Goal: Information Seeking & Learning: Learn about a topic

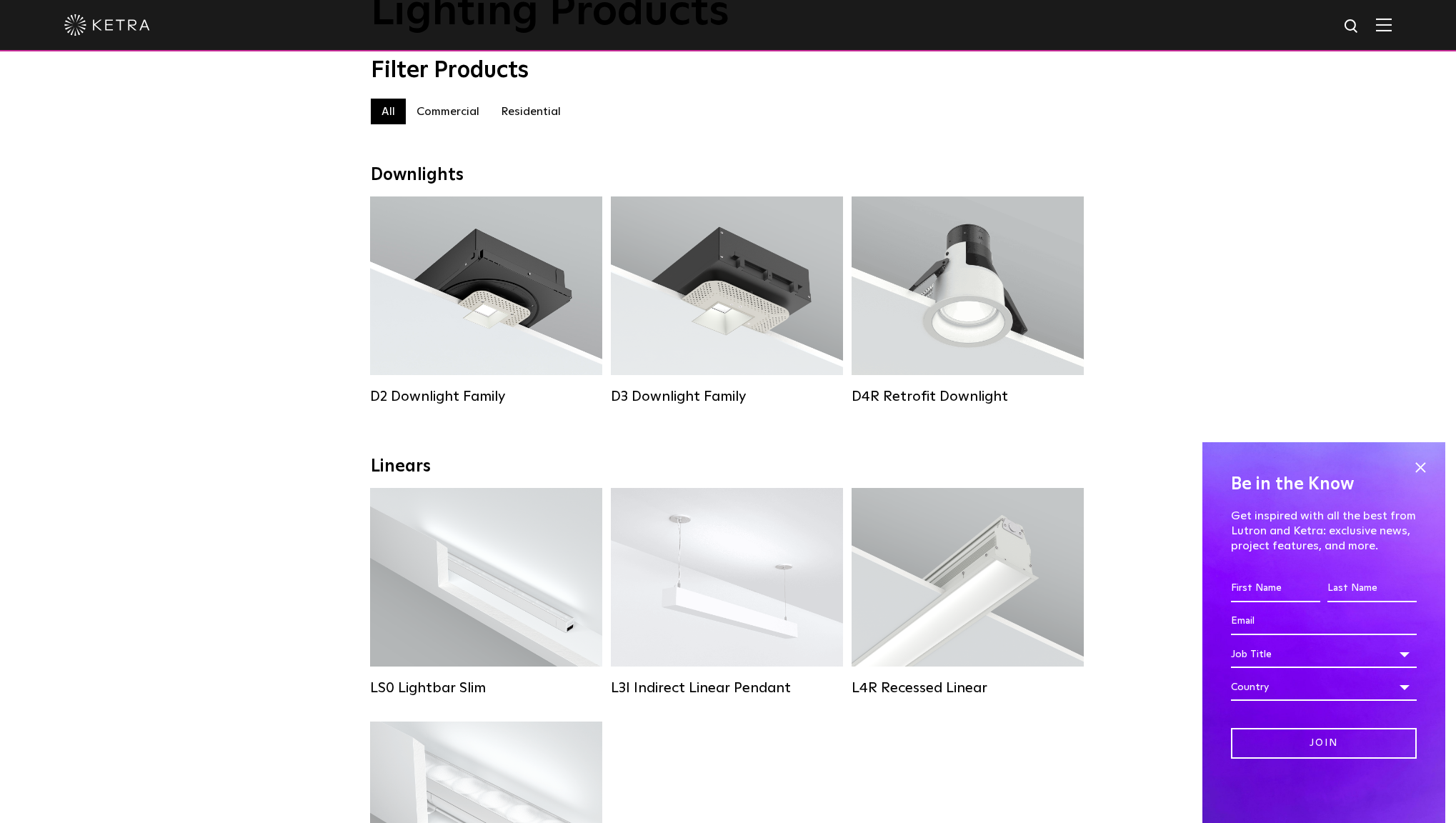
scroll to position [59, 0]
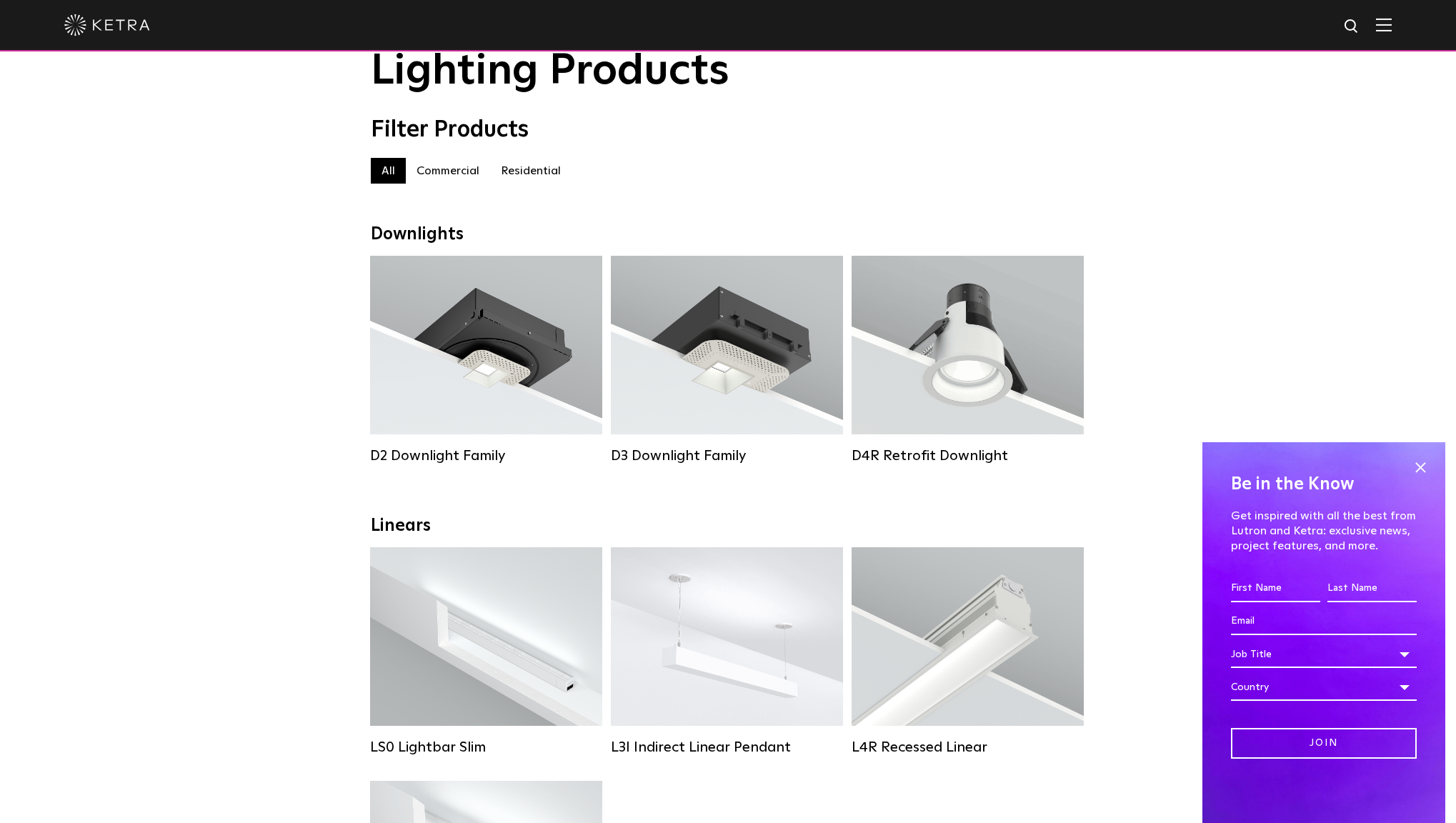
click at [548, 170] on label "Residential" at bounding box center [530, 171] width 81 height 26
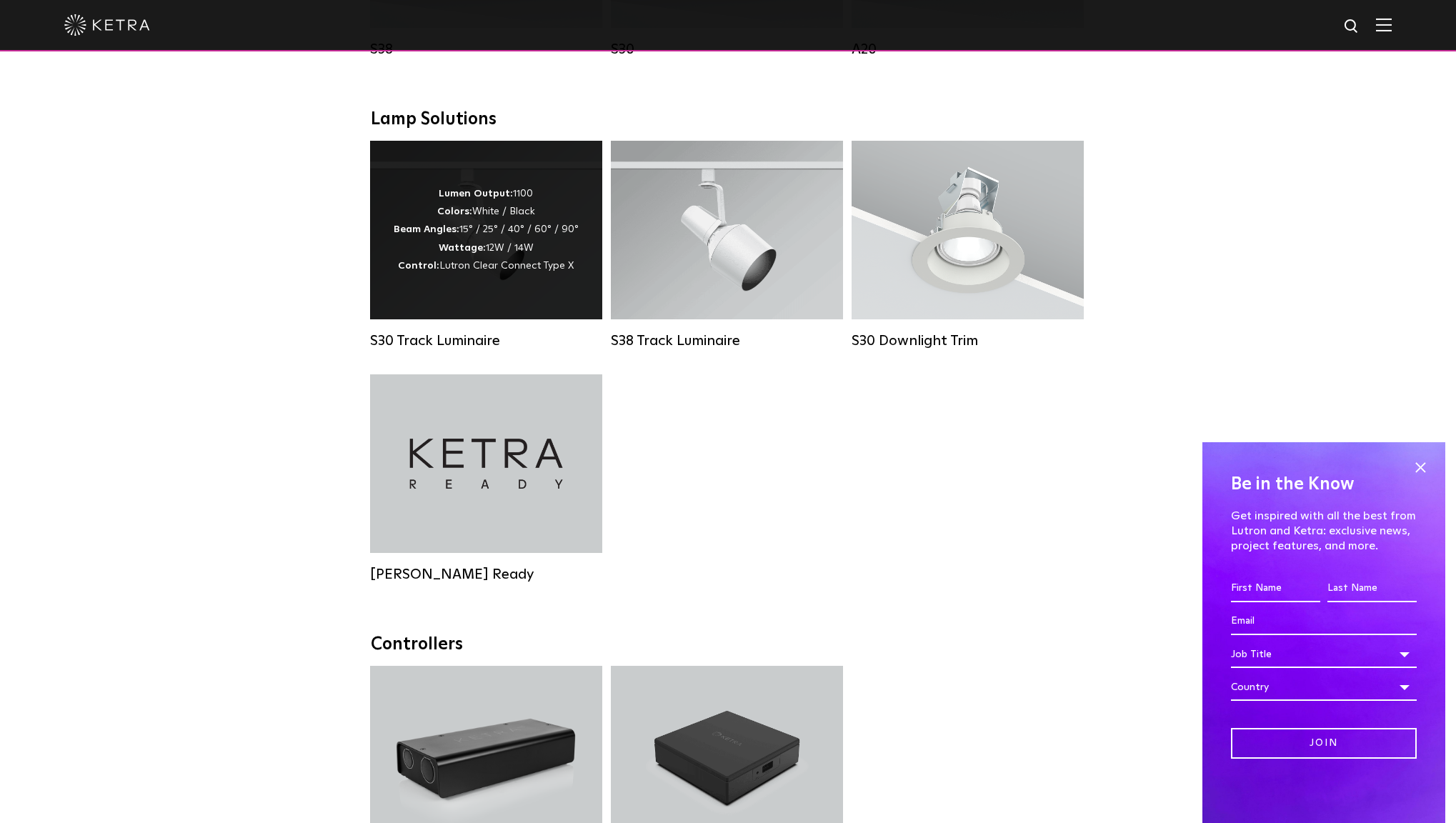
scroll to position [1332, 0]
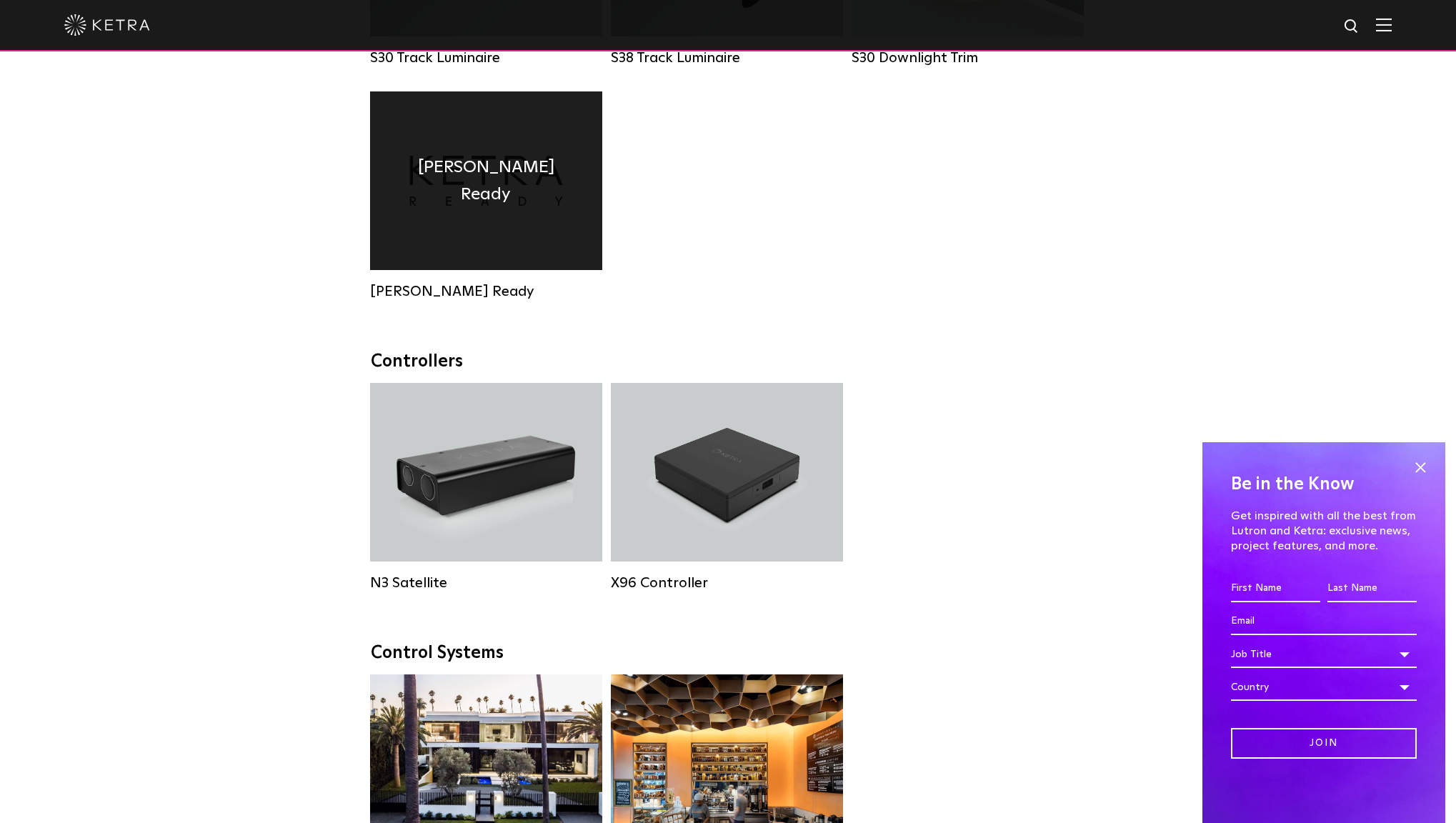
click at [490, 228] on div "[PERSON_NAME] Ready" at bounding box center [485, 180] width 232 height 179
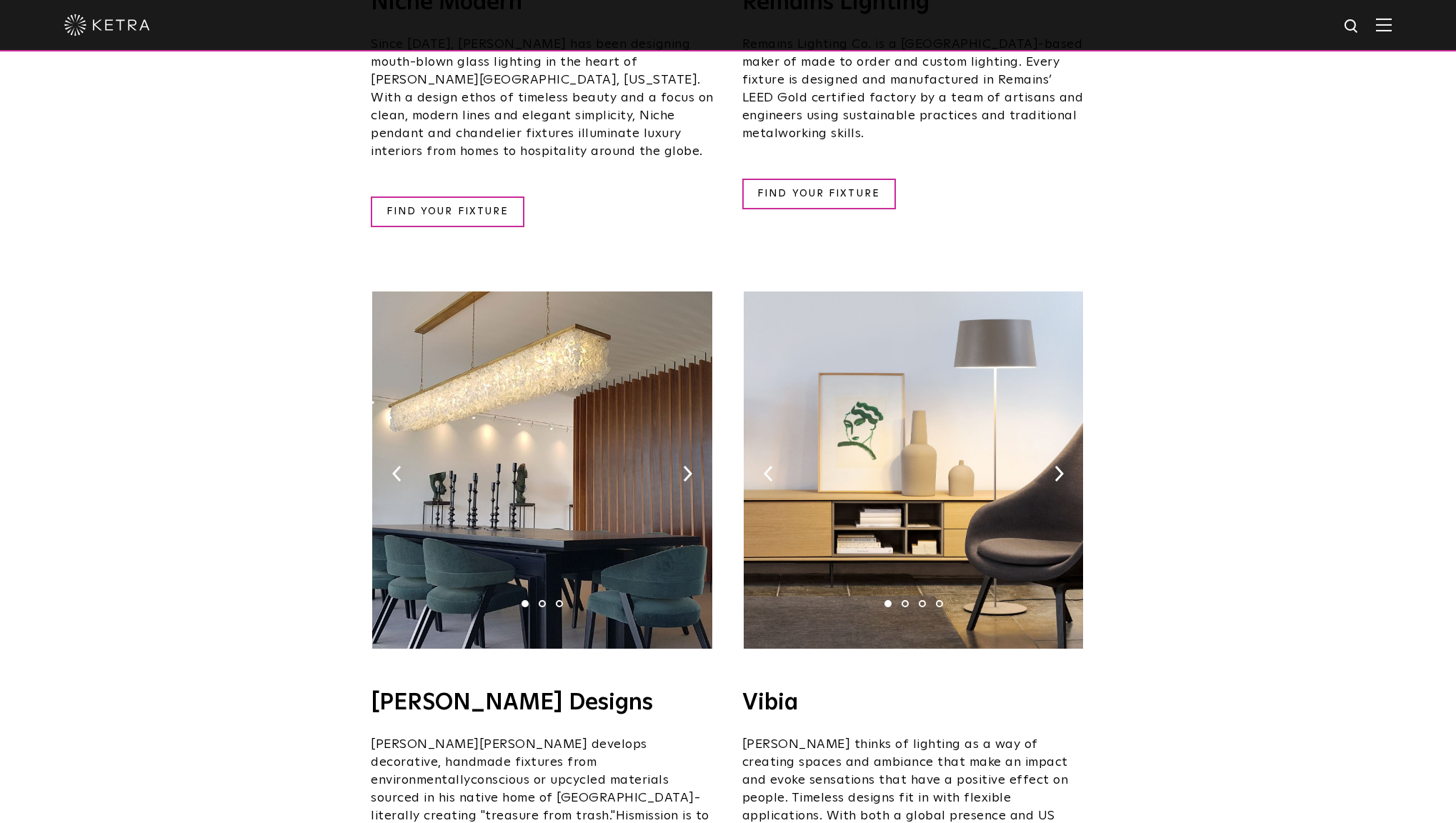
scroll to position [2175, 0]
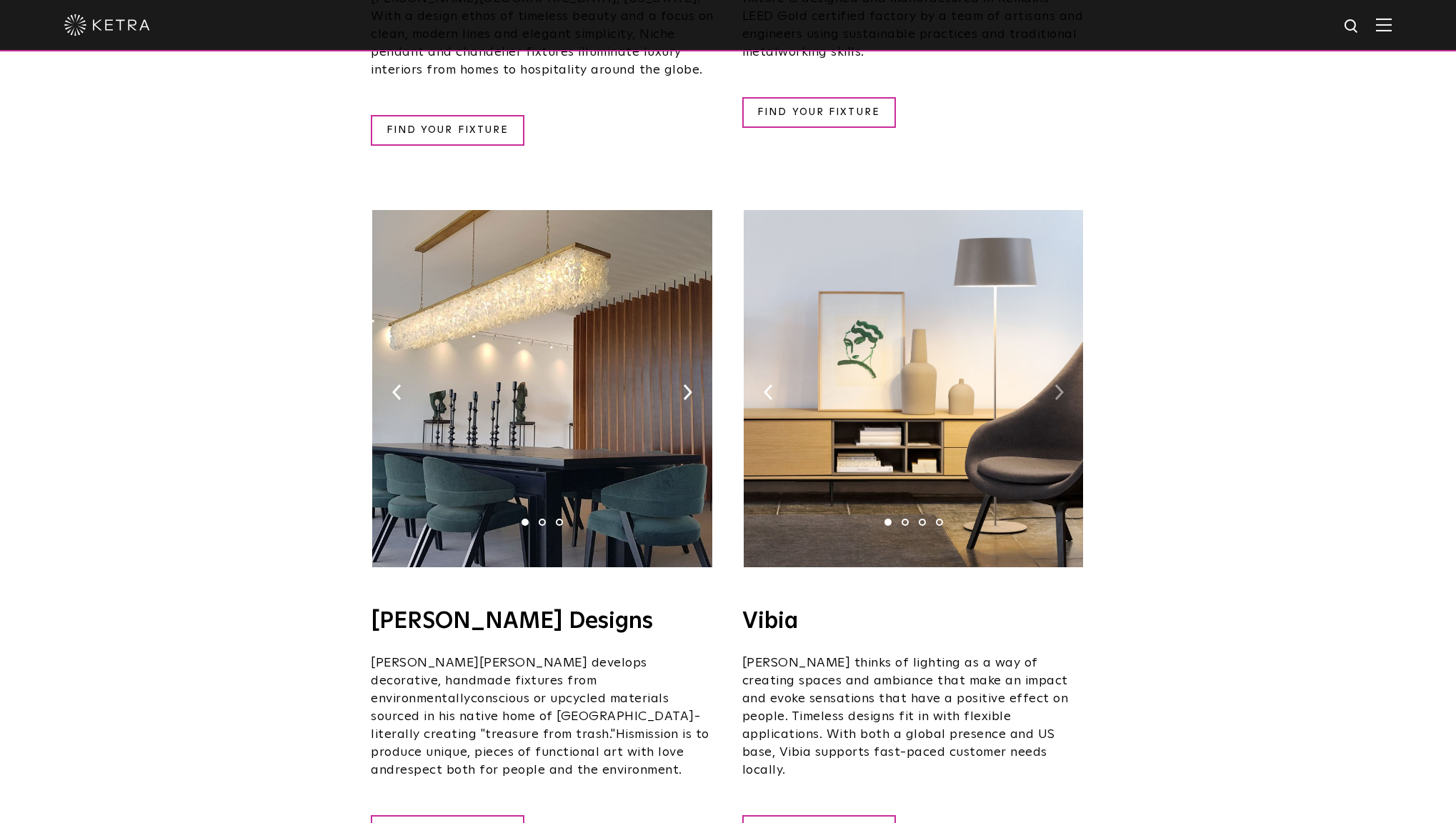
click at [1061, 385] on img at bounding box center [1058, 392] width 9 height 16
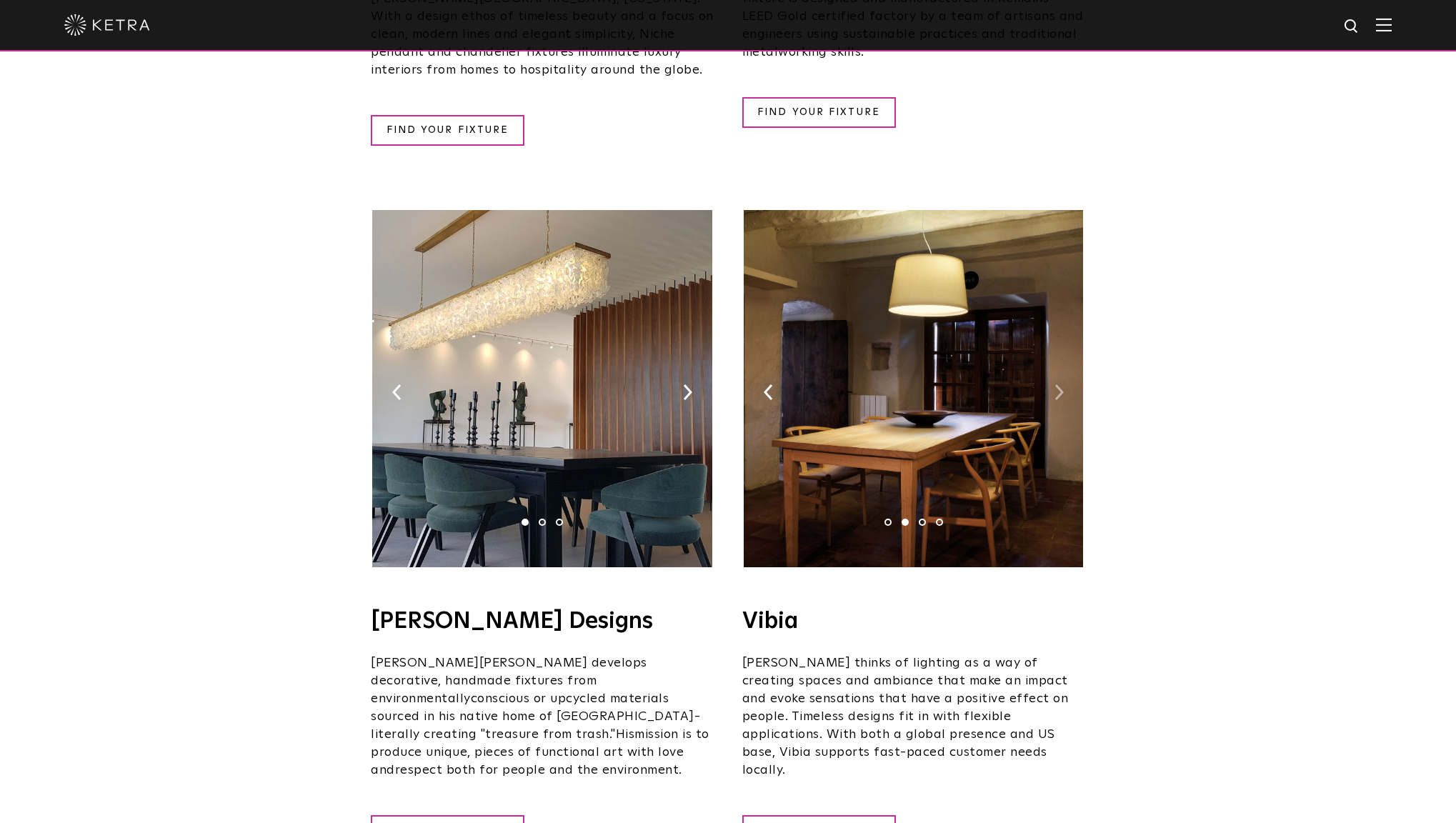
click at [1061, 385] on img at bounding box center [1058, 392] width 9 height 16
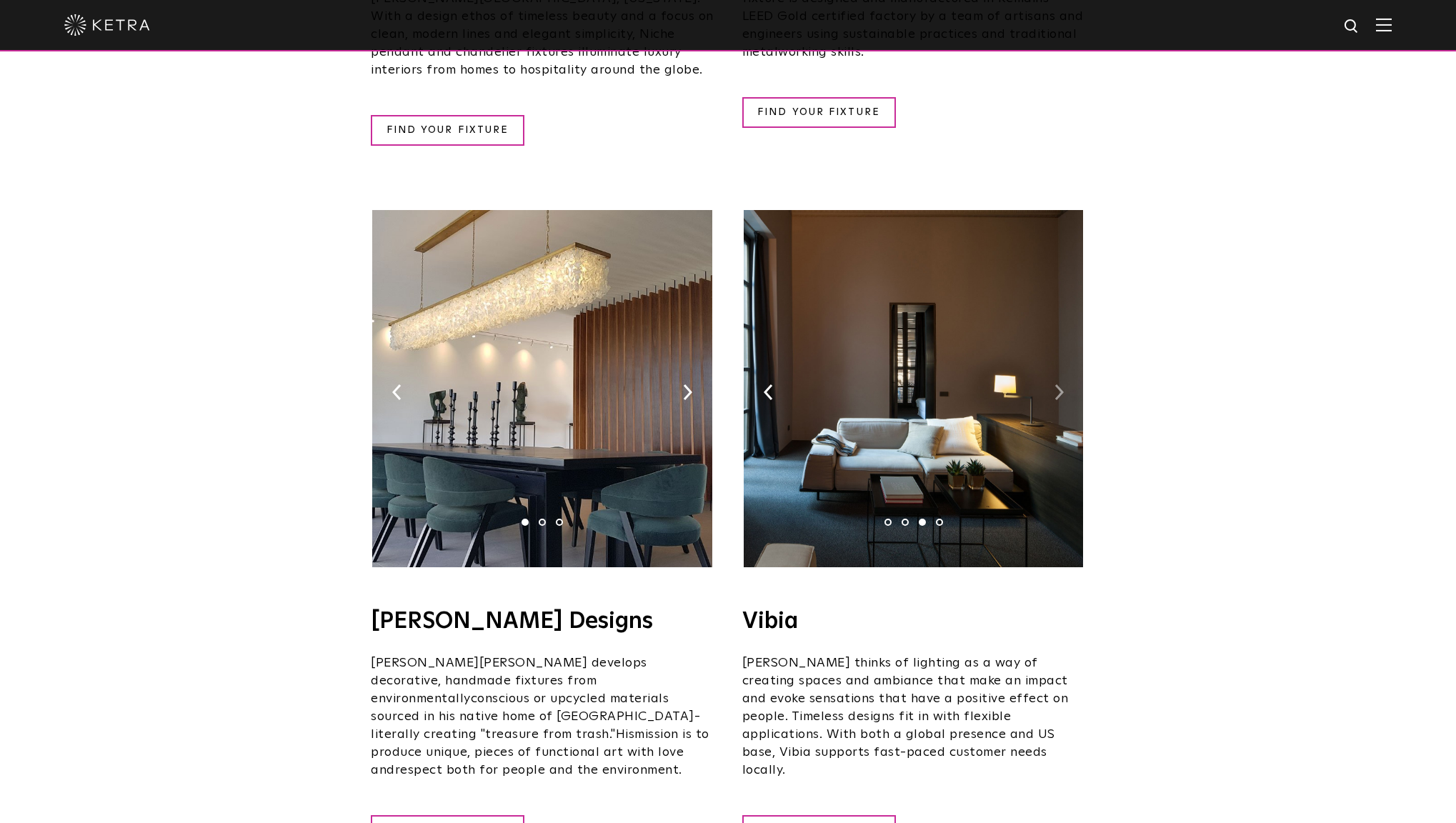
click at [1061, 385] on img at bounding box center [1058, 392] width 9 height 16
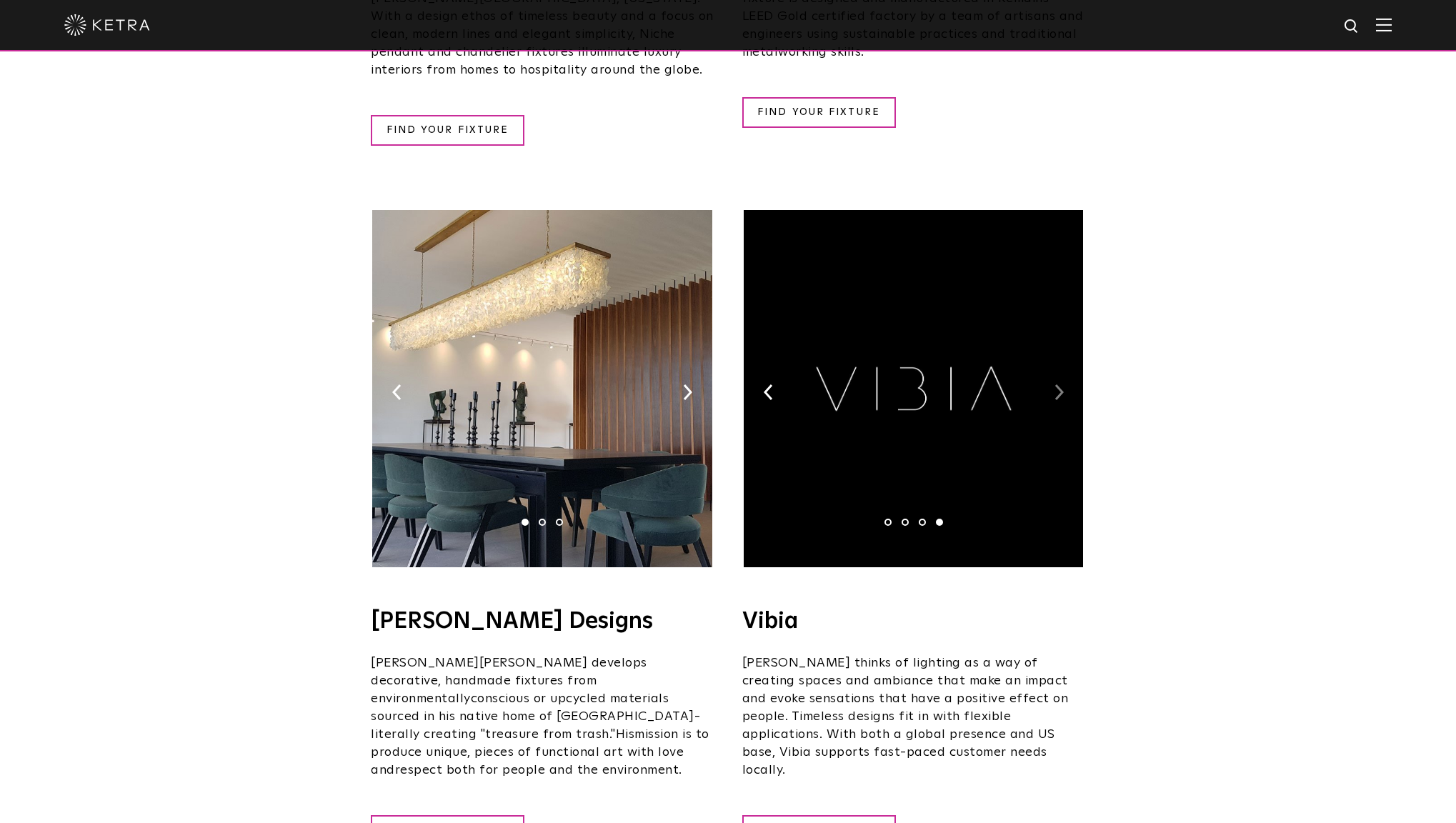
click at [1061, 385] on img at bounding box center [1058, 392] width 9 height 16
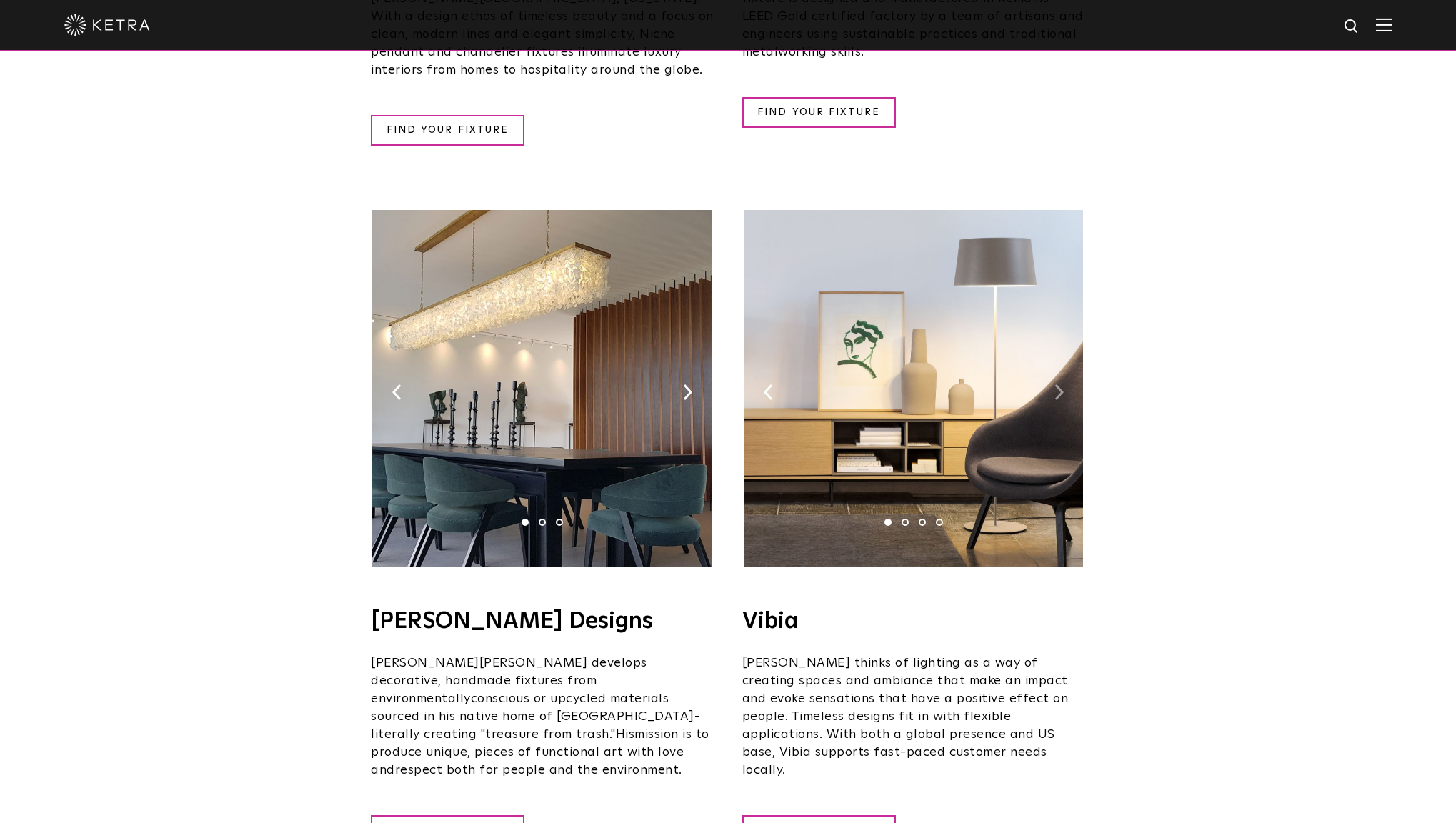
click at [1061, 385] on img at bounding box center [1058, 392] width 9 height 16
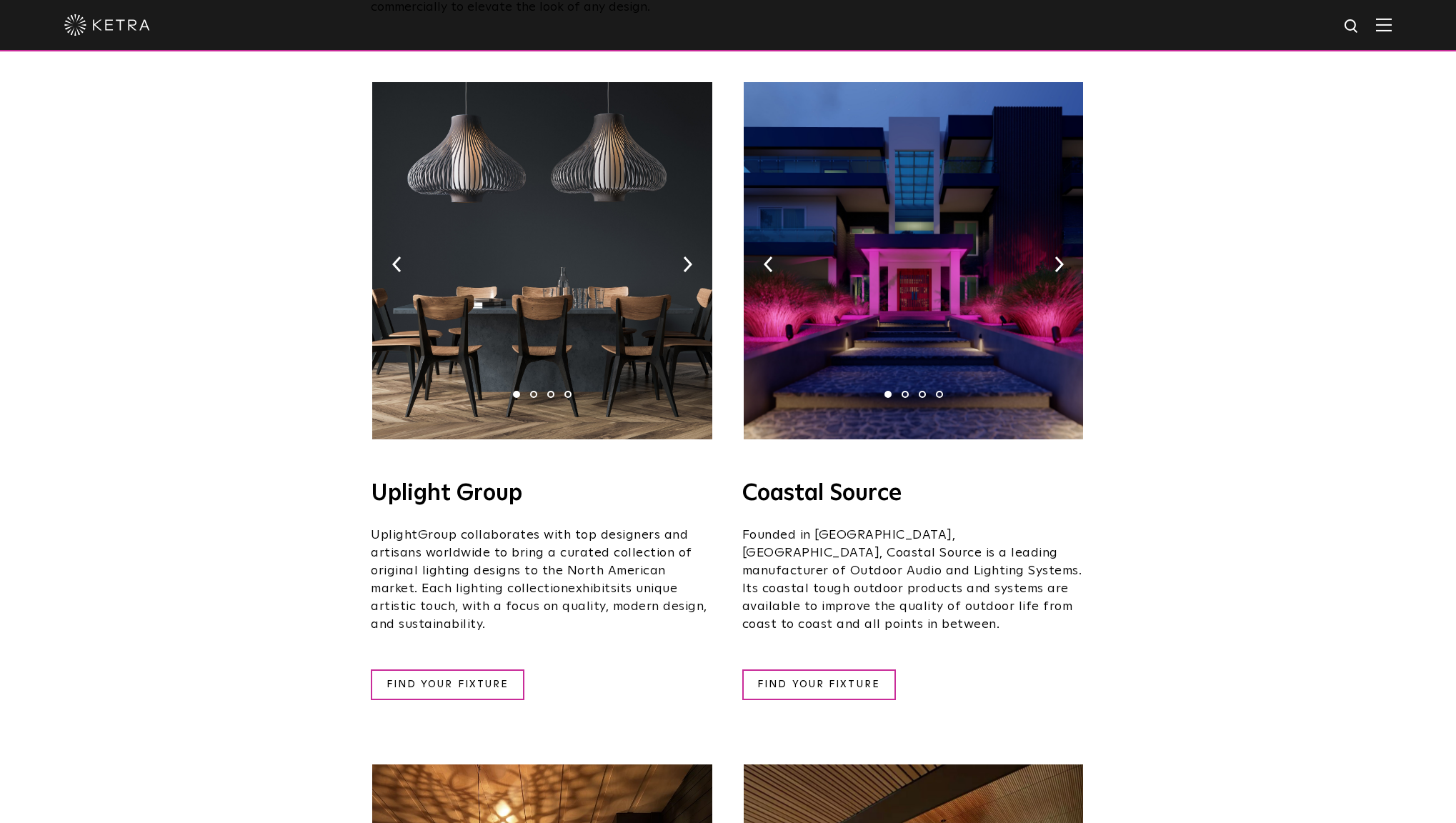
scroll to position [0, 0]
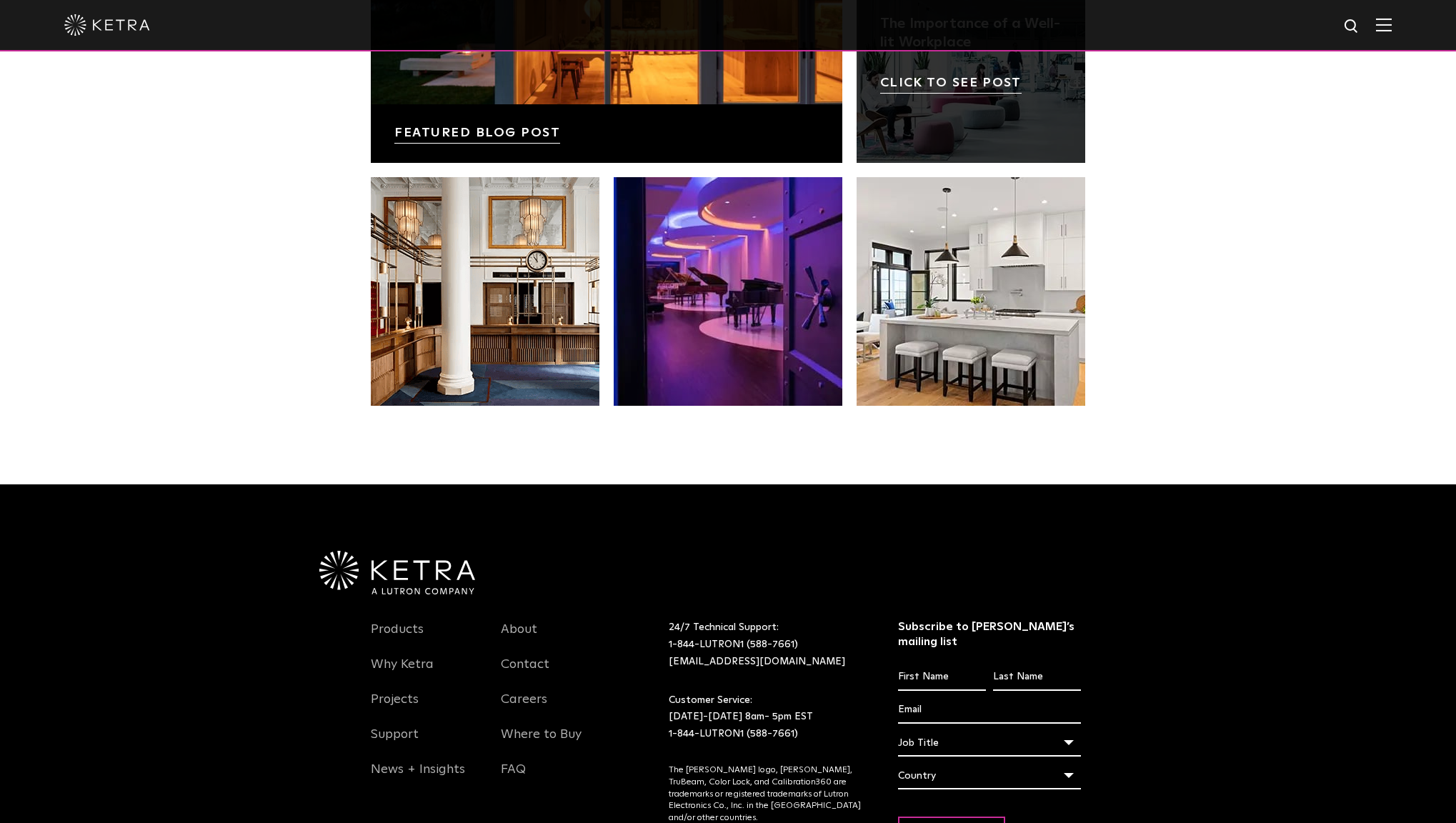
scroll to position [2964, 0]
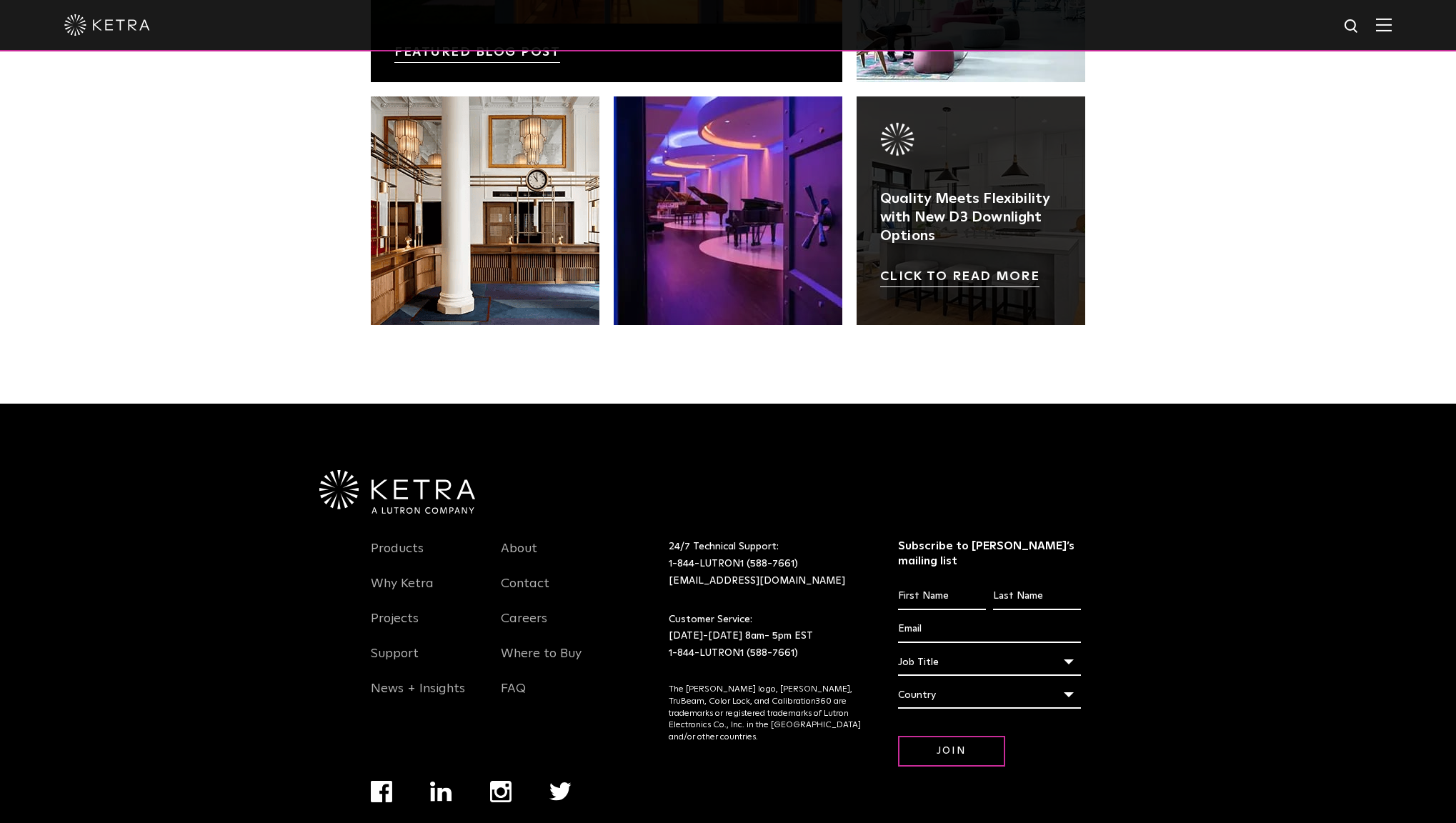
click at [984, 280] on link at bounding box center [970, 210] width 228 height 229
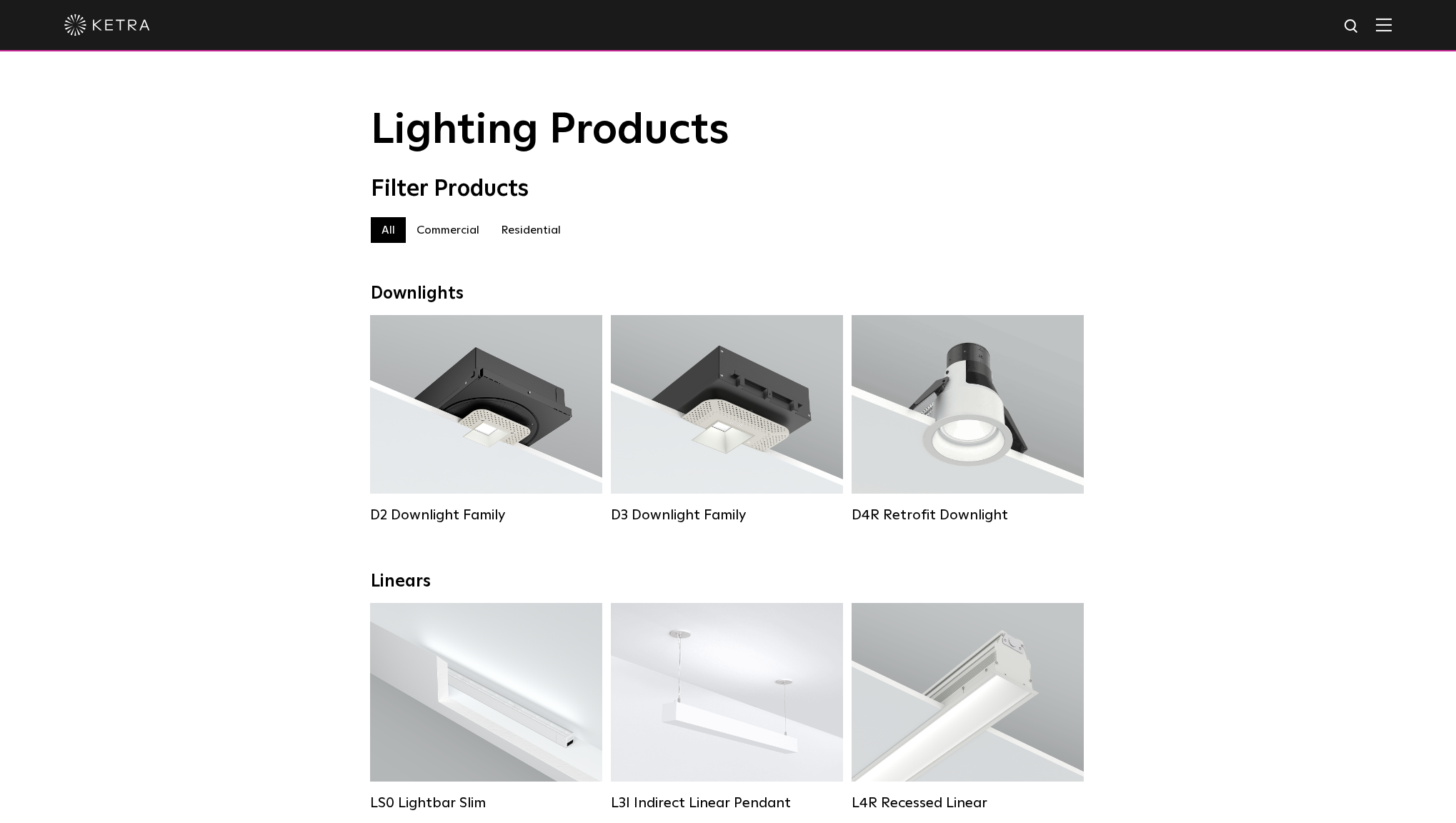
scroll to position [251, 0]
